Goal: Information Seeking & Learning: Find specific fact

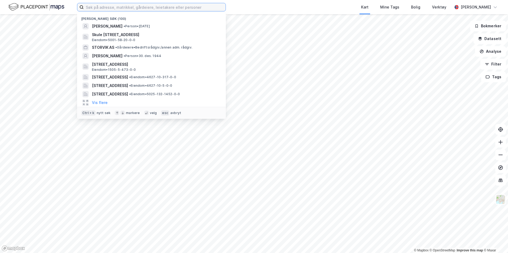
click at [138, 7] on input at bounding box center [155, 7] width 142 height 8
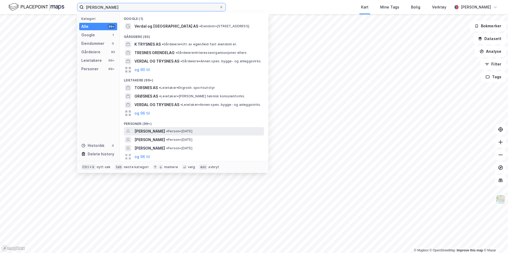
type input "[PERSON_NAME]"
click at [165, 131] on span "[PERSON_NAME]" at bounding box center [149, 131] width 31 height 6
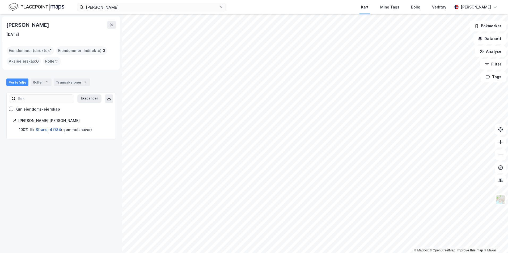
click at [55, 129] on link "Strand, 47/84" at bounding box center [48, 129] width 25 height 5
